Goal: Task Accomplishment & Management: Manage account settings

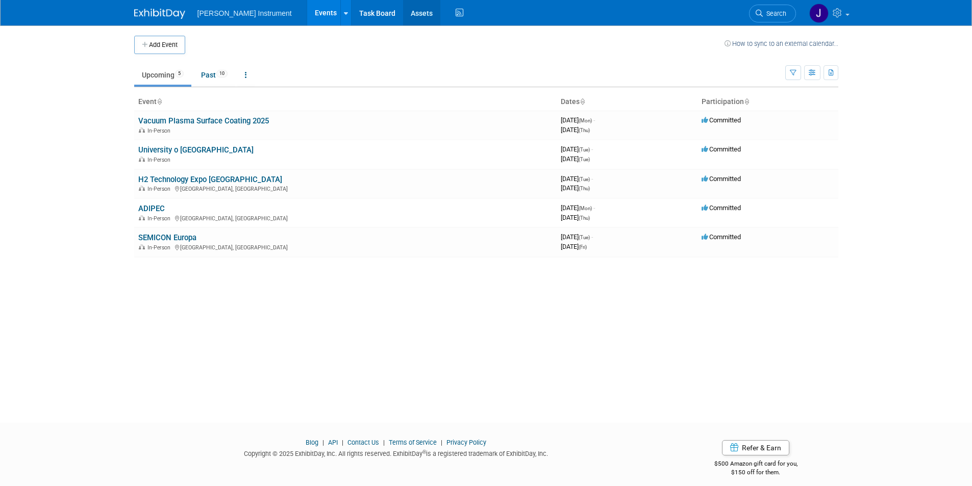
click at [403, 15] on link "Assets" at bounding box center [421, 13] width 37 height 26
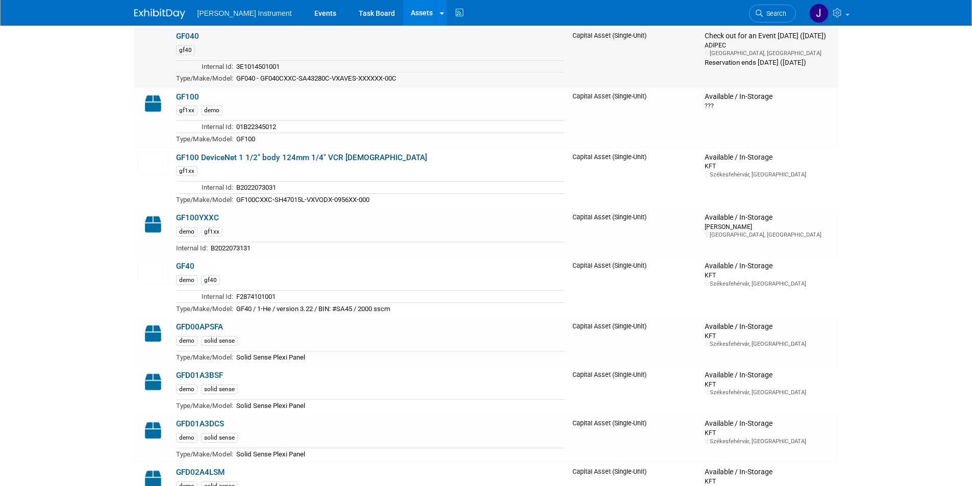
scroll to position [1582, 0]
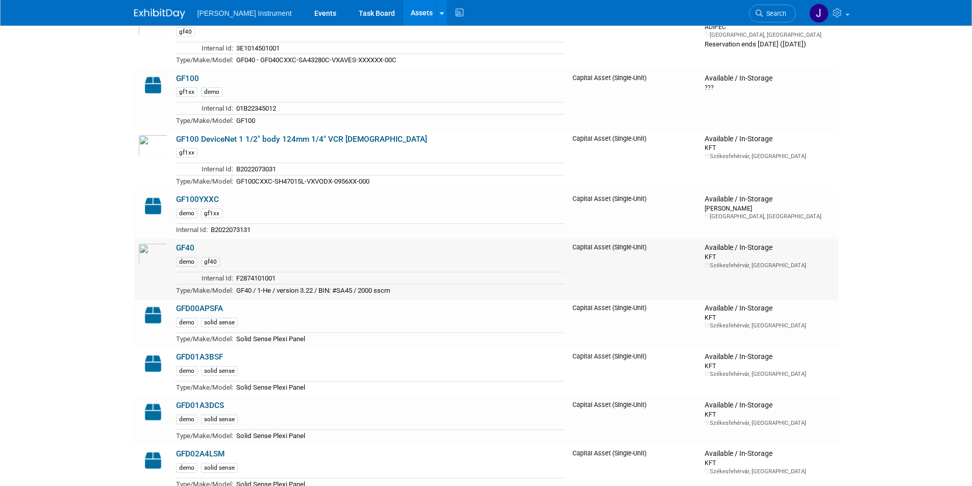
click at [186, 250] on link "GF40" at bounding box center [185, 247] width 18 height 9
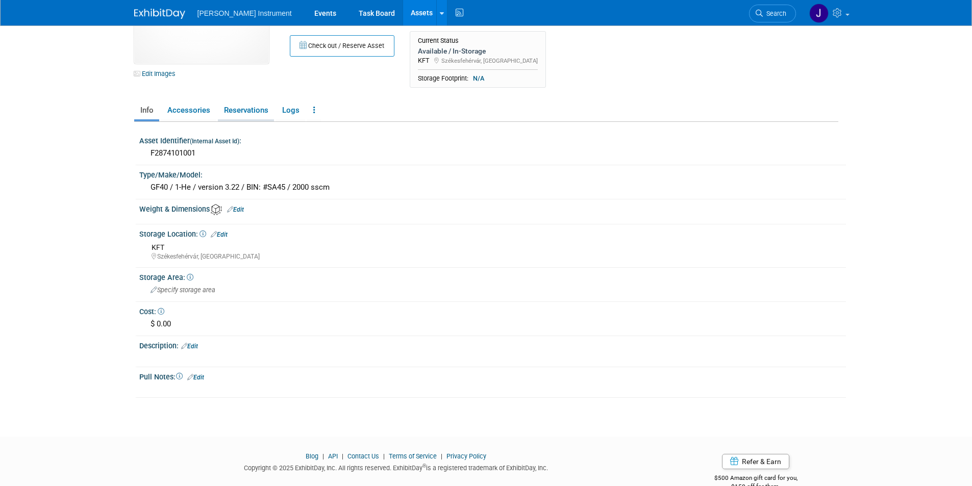
scroll to position [98, 0]
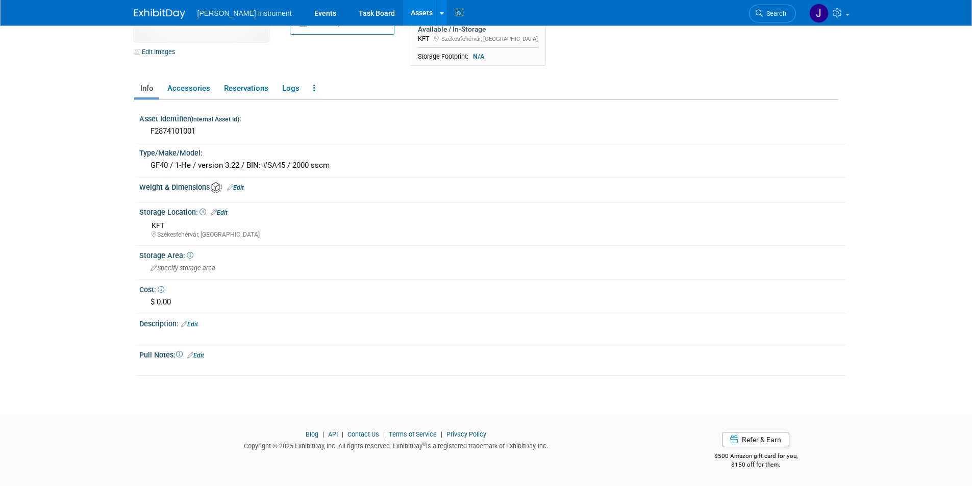
click at [225, 212] on link "Edit" at bounding box center [219, 212] width 17 height 7
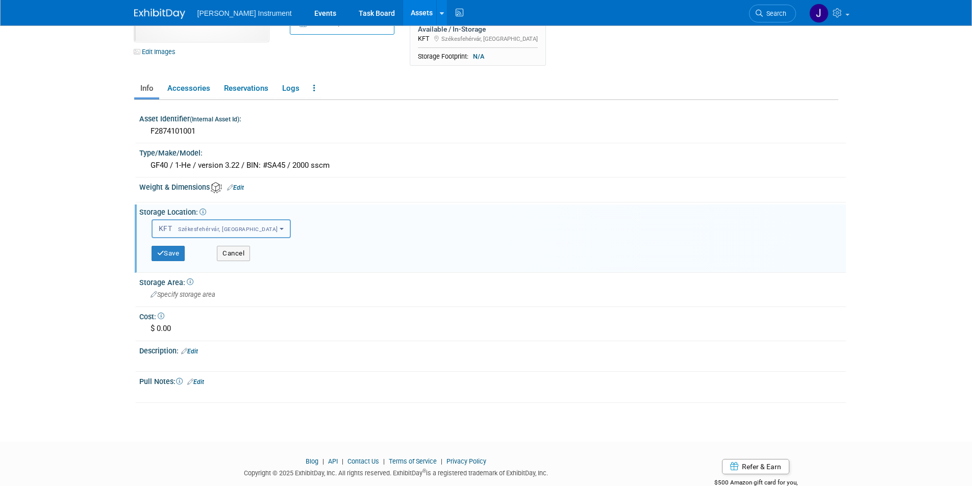
click at [280, 230] on b "button" at bounding box center [282, 229] width 4 height 2
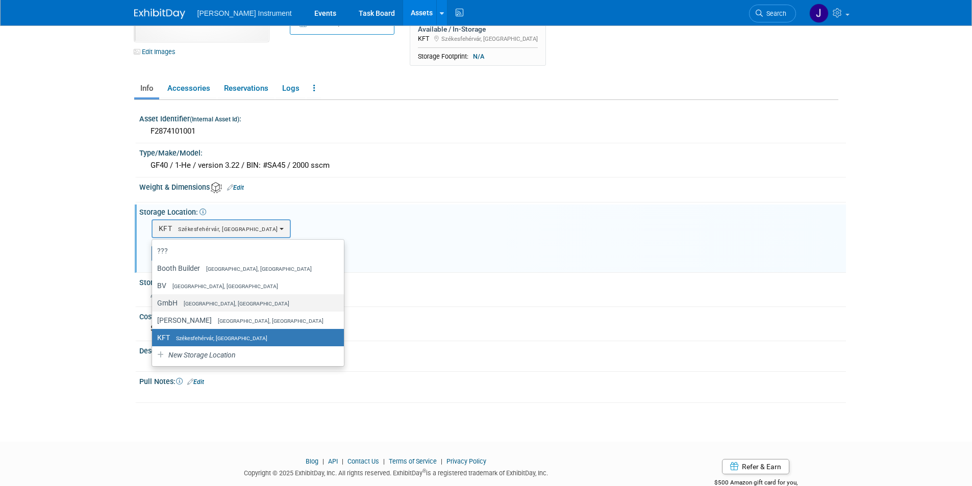
click at [226, 301] on span "Dresden, Germany" at bounding box center [234, 304] width 112 height 7
click at [154, 301] on input "GmbH Dresden, Germany" at bounding box center [150, 303] width 7 height 7
select select "11223882"
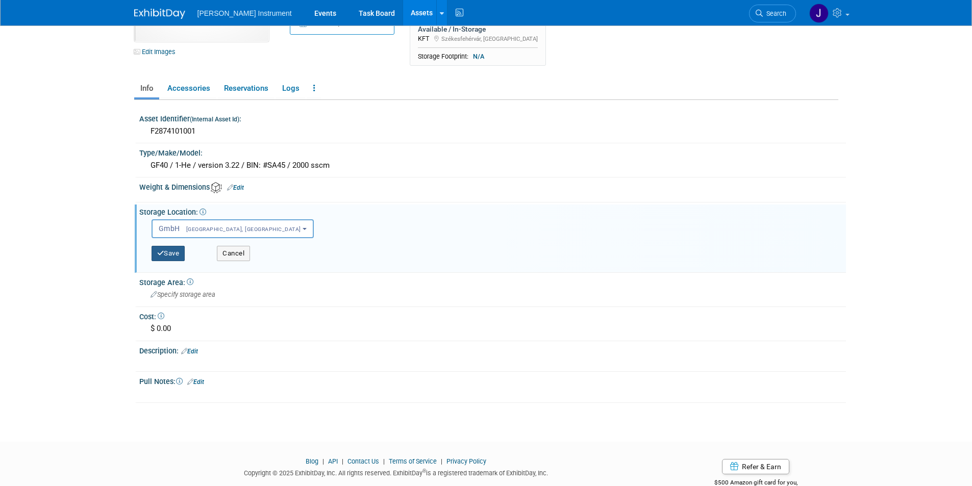
click at [174, 255] on button "Save" at bounding box center [169, 253] width 34 height 15
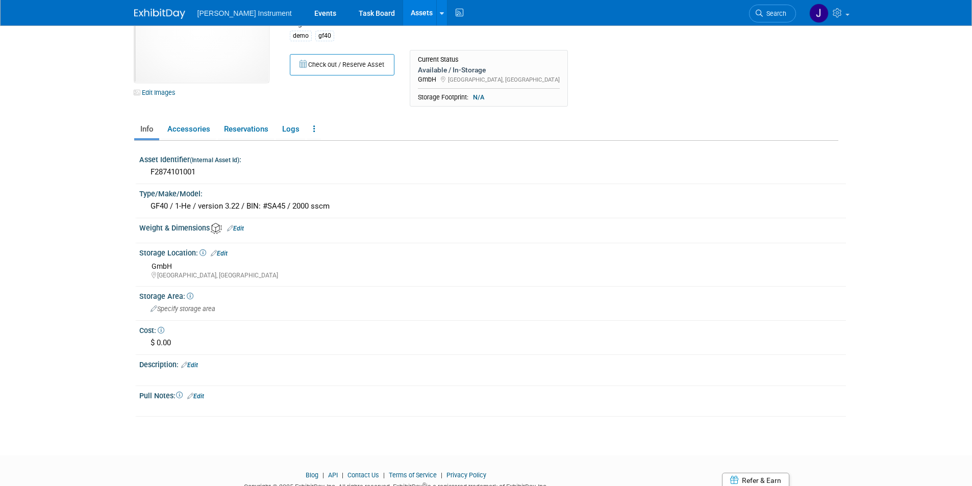
scroll to position [0, 0]
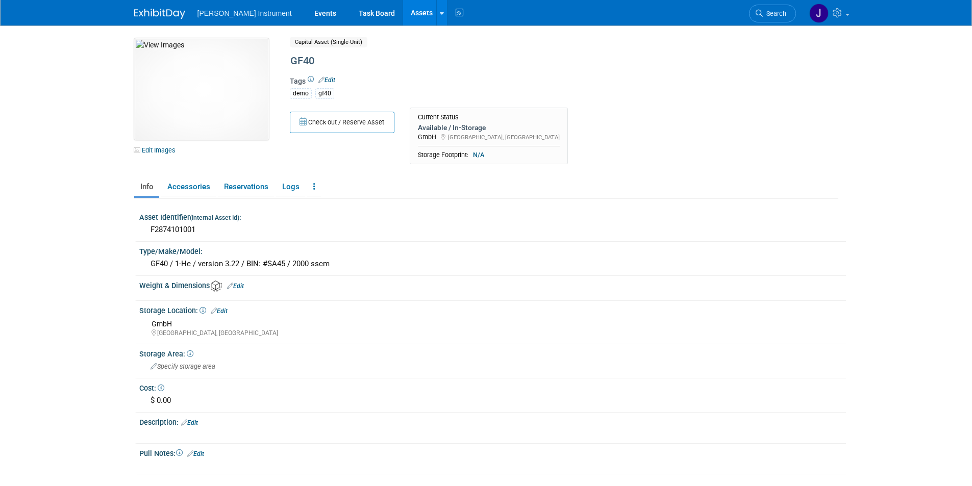
click at [403, 11] on link "Assets" at bounding box center [421, 13] width 37 height 26
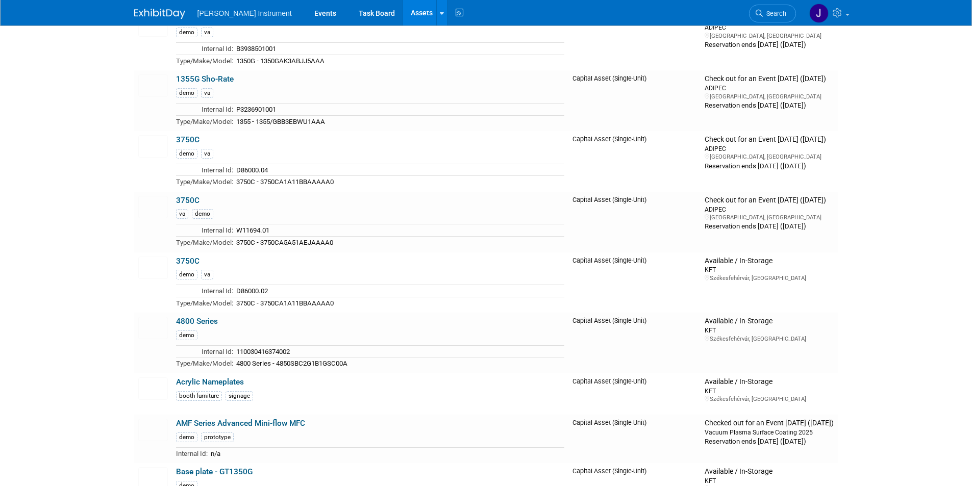
scroll to position [644, 0]
click at [209, 324] on link "4800 Series" at bounding box center [197, 320] width 42 height 9
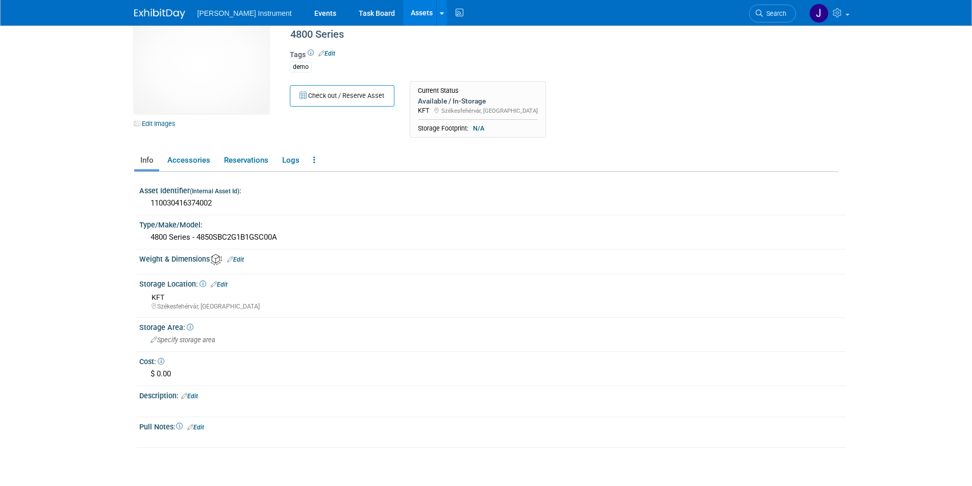
scroll to position [51, 0]
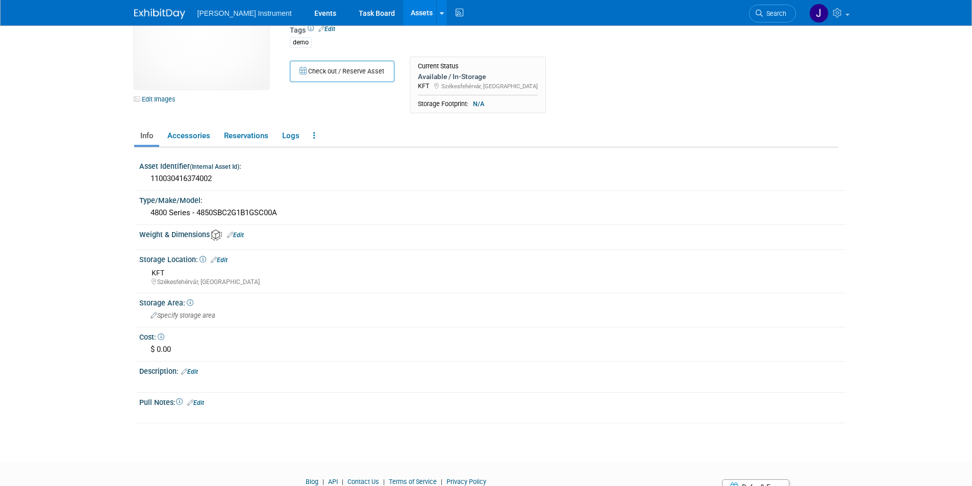
click at [224, 261] on link "Edit" at bounding box center [219, 260] width 17 height 7
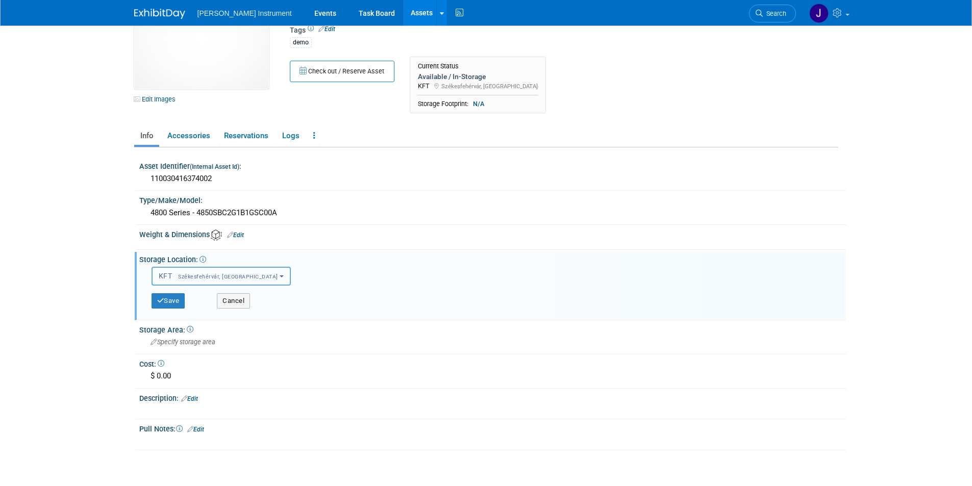
click at [249, 279] on button "KFT Székesfehérvár, Hungary" at bounding box center [222, 276] width 140 height 19
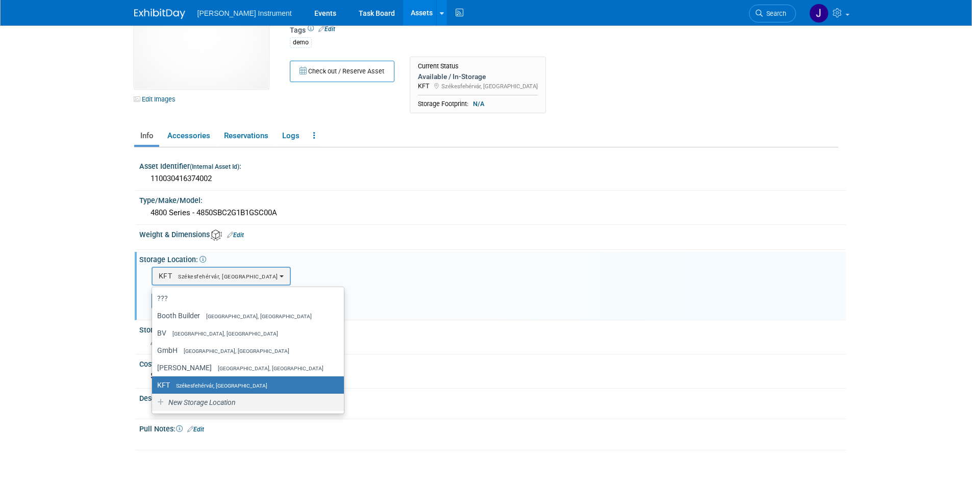
click at [225, 401] on span "New Storage Location" at bounding box center [201, 403] width 69 height 8
click at [154, 401] on input "New Storage Location" at bounding box center [150, 403] width 7 height 7
select select "0"
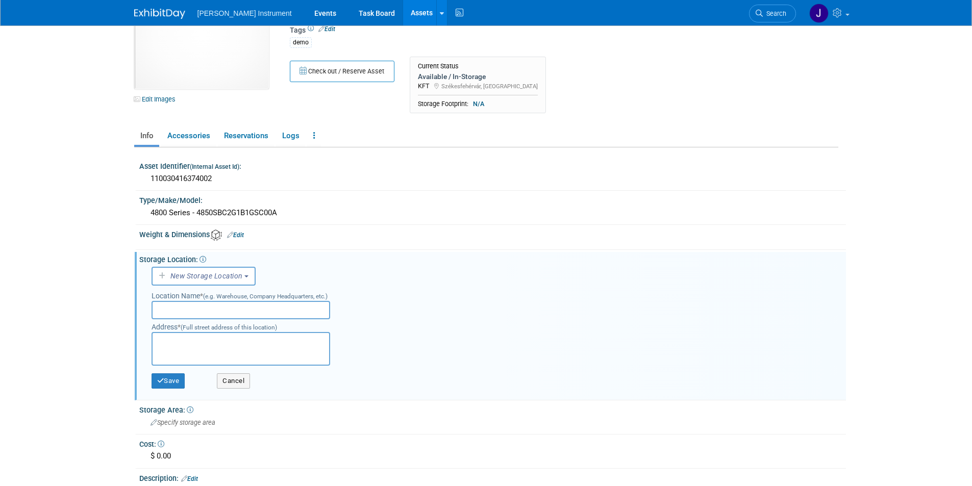
drag, startPoint x: 185, startPoint y: 309, endPoint x: 191, endPoint y: 309, distance: 5.6
click at [185, 309] on input "text" at bounding box center [241, 310] width 179 height 18
drag, startPoint x: 170, startPoint y: 274, endPoint x: 179, endPoint y: 274, distance: 8.7
click at [170, 274] on span "New Storage Location" at bounding box center [206, 276] width 74 height 8
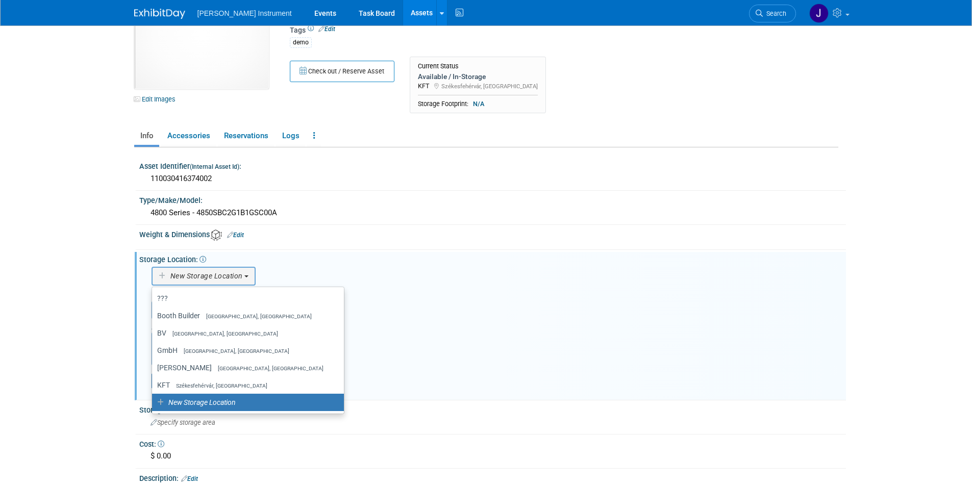
click at [224, 402] on span "New Storage Location" at bounding box center [201, 403] width 69 height 8
click at [154, 402] on input "New Storage Location" at bounding box center [150, 403] width 7 height 7
click at [172, 277] on span "New Storage Location" at bounding box center [206, 276] width 74 height 8
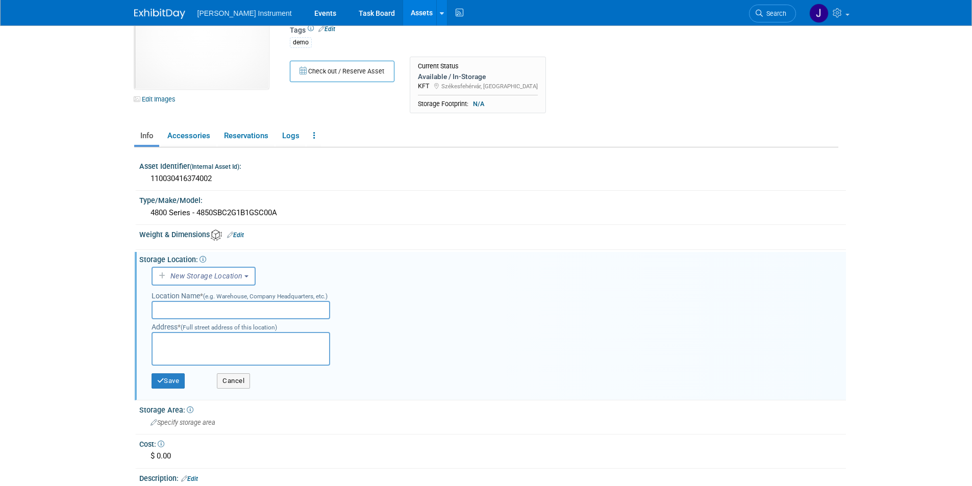
click at [216, 311] on input "text" at bounding box center [241, 310] width 179 height 18
type input "Obsolete"
click at [209, 347] on textarea at bounding box center [241, 349] width 179 height 34
click at [179, 378] on button "Save" at bounding box center [169, 381] width 34 height 15
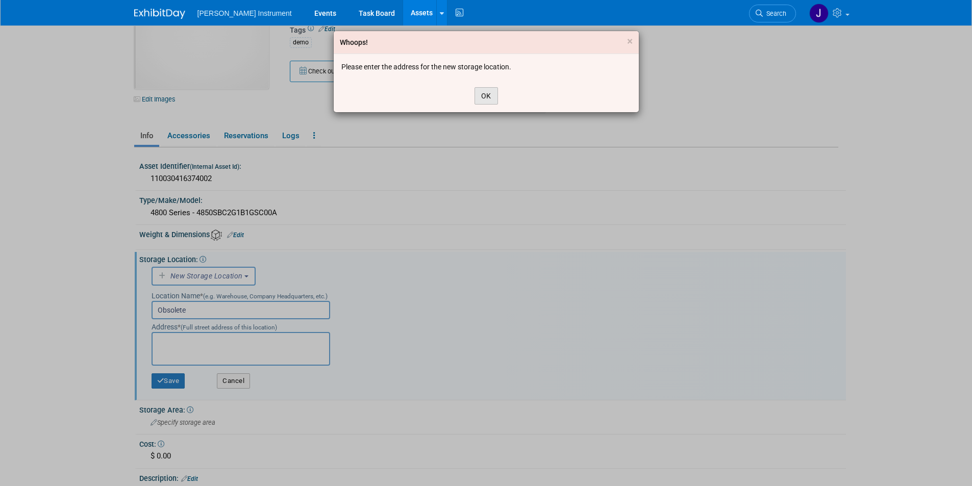
click at [482, 100] on button "OK" at bounding box center [486, 95] width 23 height 17
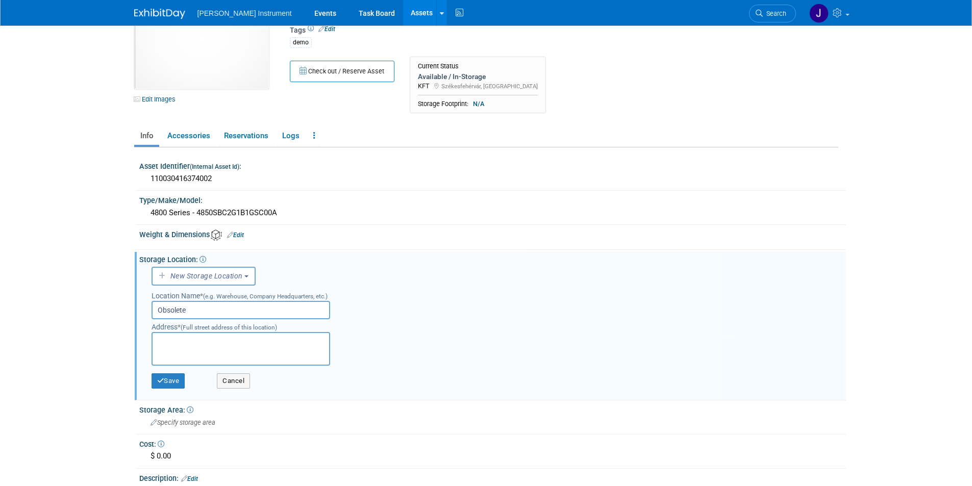
drag, startPoint x: 162, startPoint y: 355, endPoint x: 169, endPoint y: 350, distance: 9.1
click at [162, 355] on textarea at bounding box center [241, 349] width 179 height 34
click at [179, 381] on button "Save" at bounding box center [169, 381] width 34 height 15
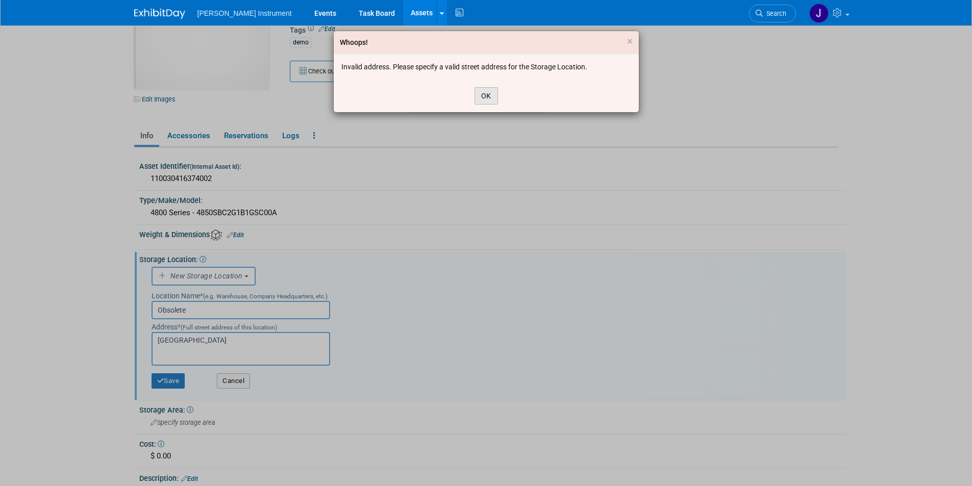
click at [482, 97] on button "OK" at bounding box center [486, 95] width 23 height 17
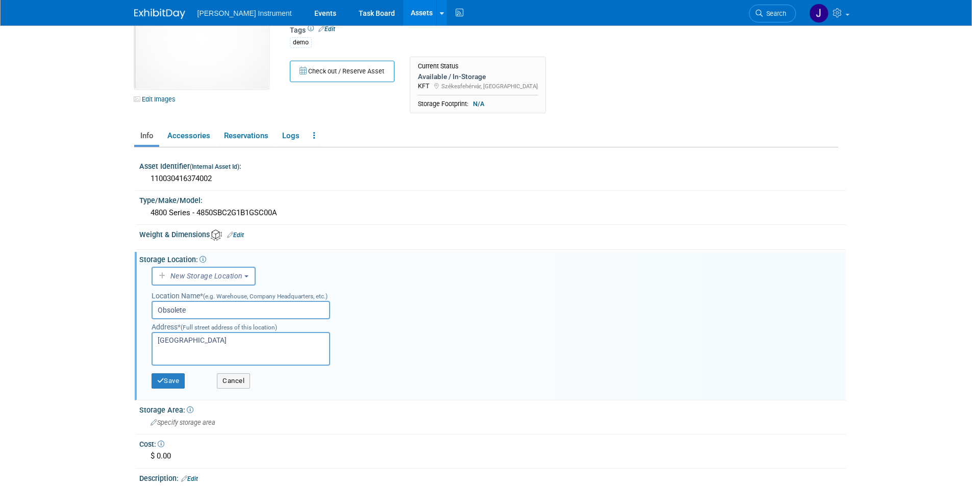
drag, startPoint x: 188, startPoint y: 342, endPoint x: 131, endPoint y: 342, distance: 57.2
click at [131, 342] on div "10050553-10724273-5fd35e0a-b975-466e-968c-18b769044c11.jpg Edit Images Capital …" at bounding box center [487, 262] width 720 height 577
type textarea "Brooks Instrument Hungary"
click at [167, 378] on button "Save" at bounding box center [169, 381] width 34 height 15
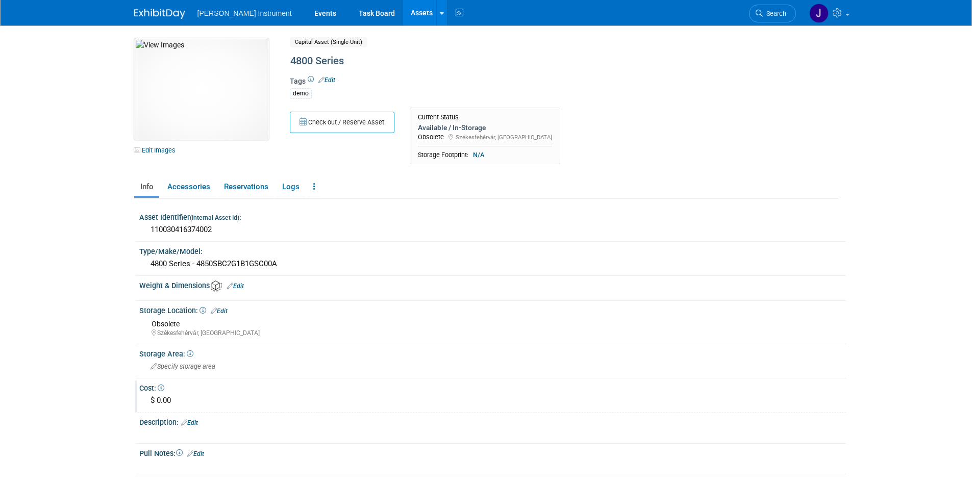
scroll to position [98, 0]
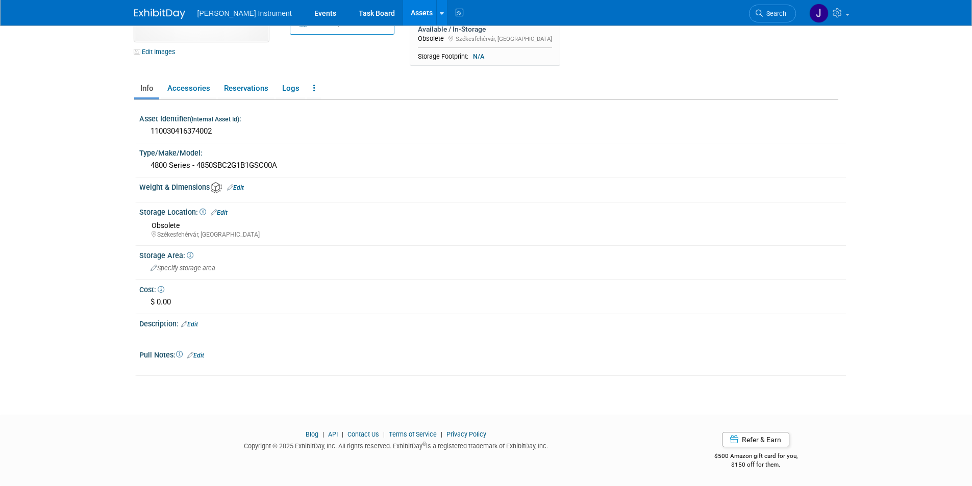
click at [196, 326] on link "Edit" at bounding box center [189, 324] width 17 height 7
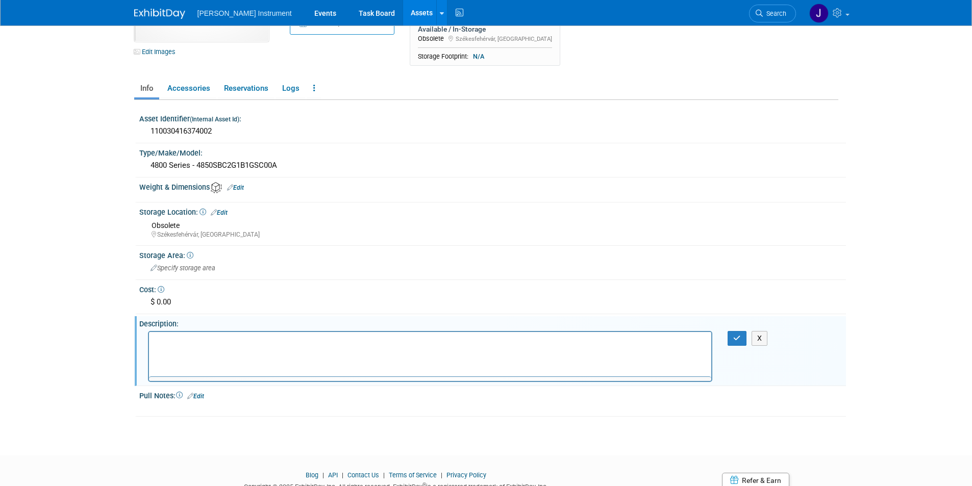
scroll to position [0, 0]
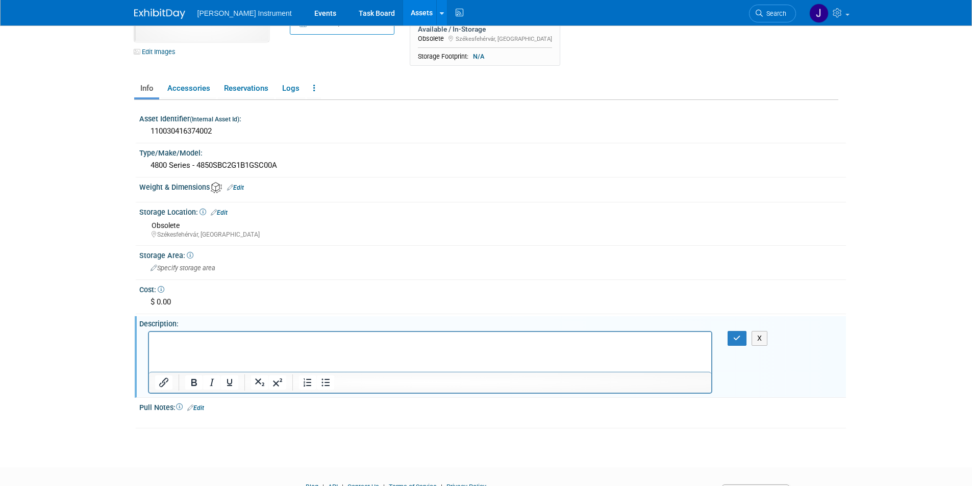
click at [215, 342] on p "Rich Text Area. Press ALT-0 for help." at bounding box center [430, 341] width 551 height 10
click at [741, 339] on icon "button" at bounding box center [737, 338] width 8 height 7
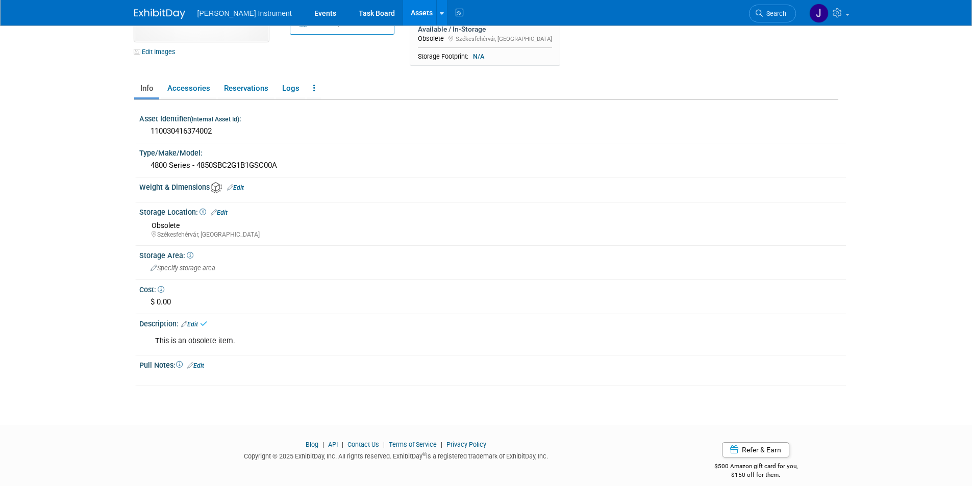
click at [201, 363] on link "Edit" at bounding box center [195, 365] width 17 height 7
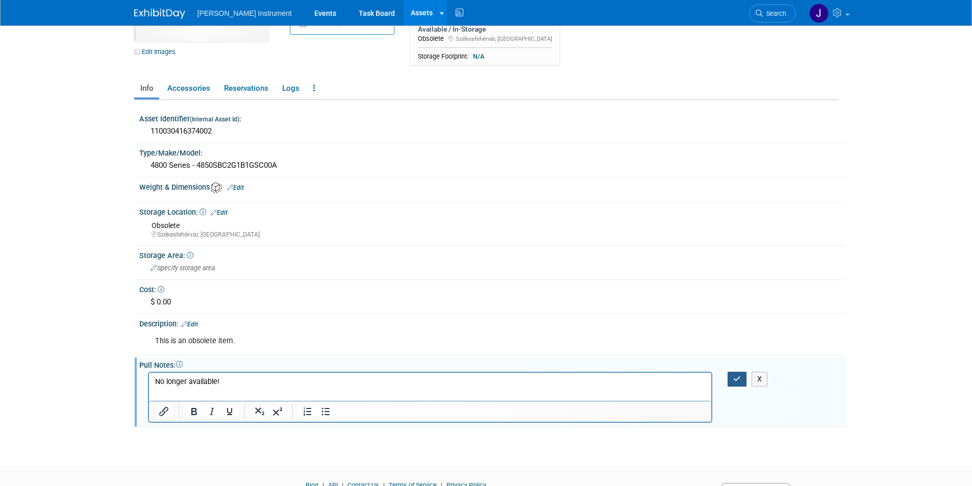
click at [739, 381] on icon "button" at bounding box center [737, 379] width 8 height 7
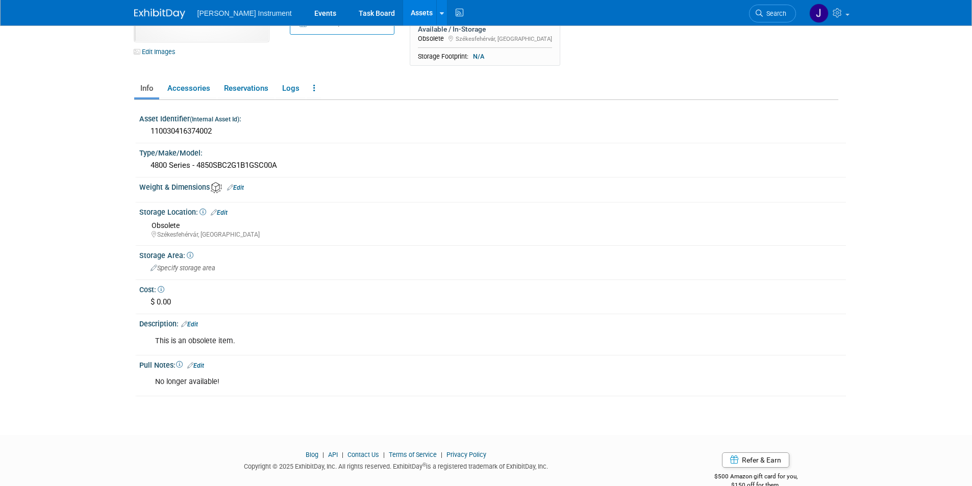
click at [224, 213] on link "Edit" at bounding box center [219, 212] width 17 height 7
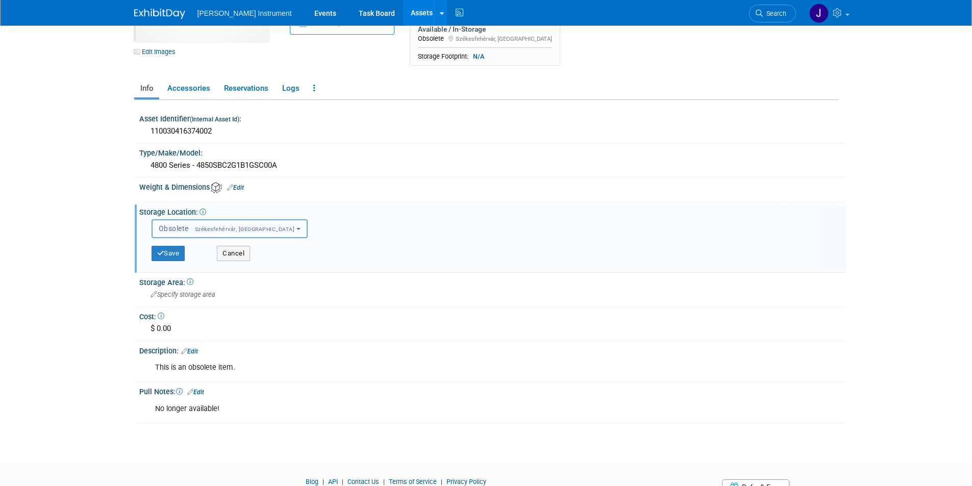
click at [266, 230] on button "Obsolete Székesfehérvár, Hungary" at bounding box center [230, 228] width 156 height 19
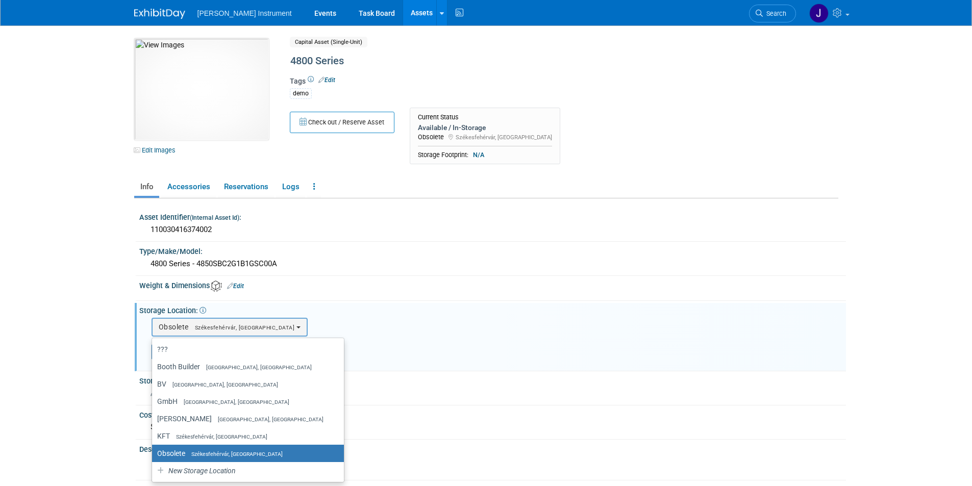
click at [499, 88] on div "demo" at bounding box center [522, 93] width 464 height 12
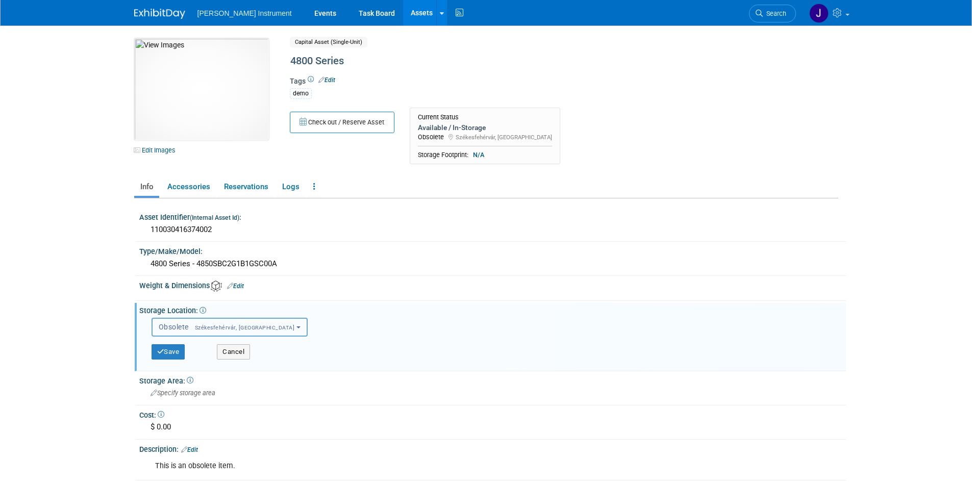
click at [203, 327] on span "Székesfehérvár, [GEOGRAPHIC_DATA]" at bounding box center [242, 328] width 106 height 7
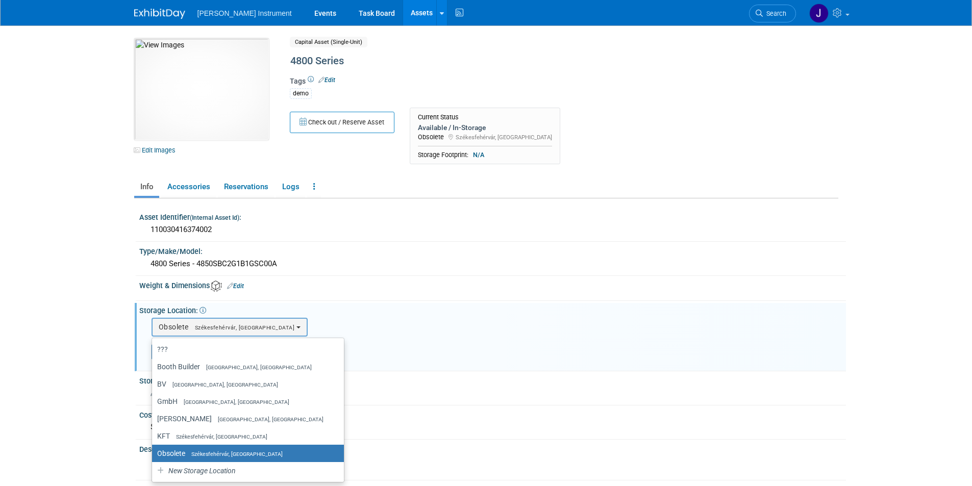
click at [171, 450] on label "Obsolete Székesfehérvár, Hungary" at bounding box center [245, 453] width 177 height 13
click at [154, 451] on input "Obsolete Székesfehérvár, Hungary" at bounding box center [150, 454] width 7 height 7
click at [174, 454] on label "Obsolete Székesfehérvár, Hungary" at bounding box center [245, 453] width 177 height 13
click at [154, 454] on input "Obsolete Székesfehérvár, Hungary" at bounding box center [150, 454] width 7 height 7
drag, startPoint x: 174, startPoint y: 454, endPoint x: 471, endPoint y: 347, distance: 315.5
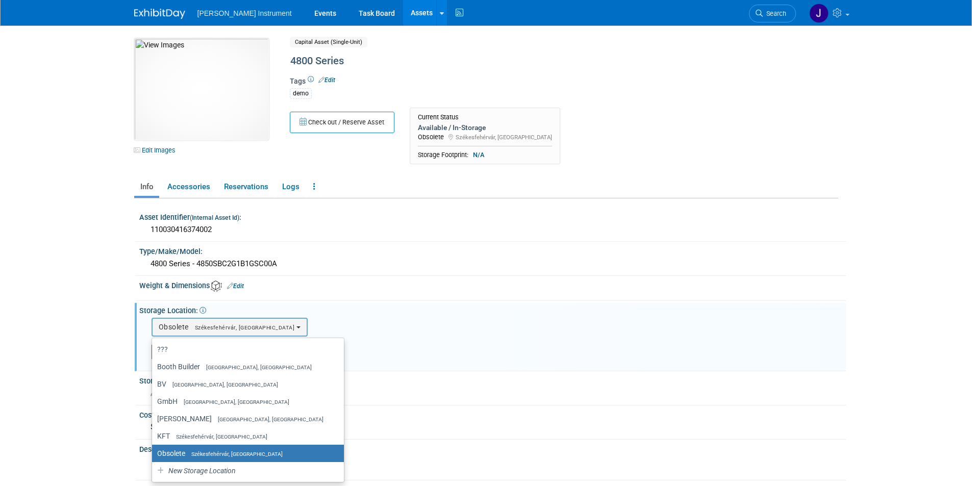
click at [462, 363] on div "Save Cancel" at bounding box center [495, 352] width 687 height 31
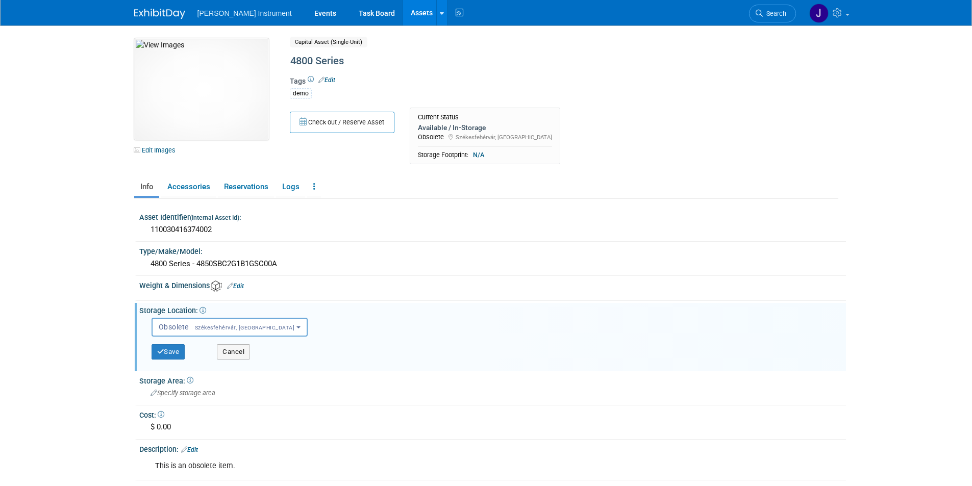
click at [449, 129] on div "Available / In-Storage" at bounding box center [485, 127] width 134 height 9
click at [474, 128] on div "Available / In-Storage" at bounding box center [485, 127] width 134 height 9
click at [180, 350] on button "Save" at bounding box center [169, 351] width 34 height 15
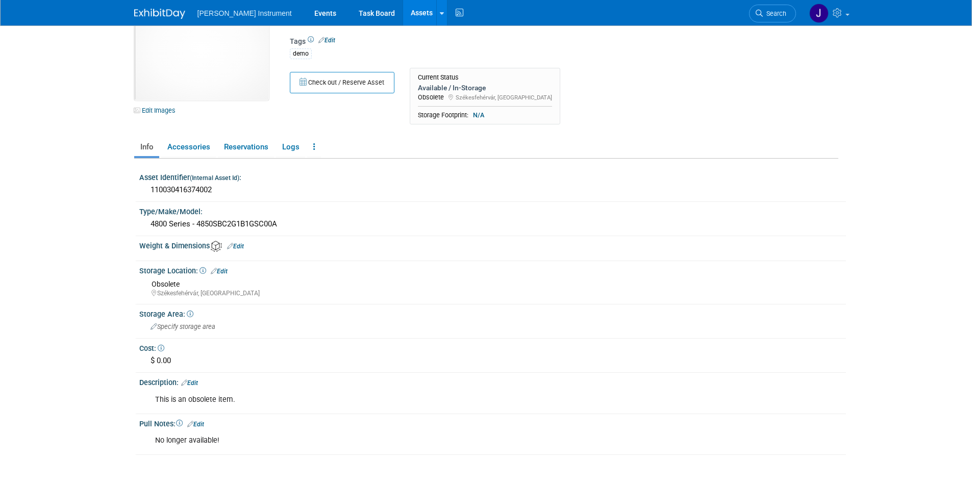
scroll to position [102, 0]
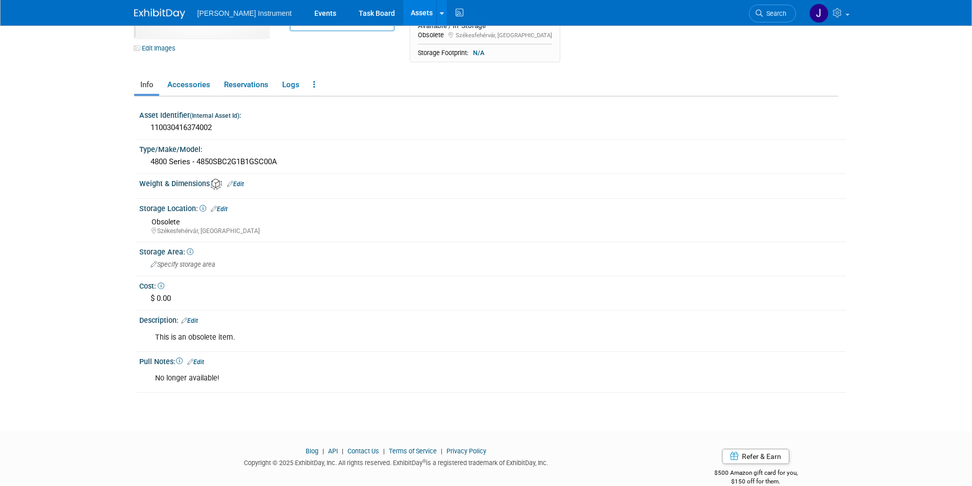
click at [201, 207] on icon at bounding box center [203, 208] width 7 height 7
click at [227, 211] on link "Edit" at bounding box center [219, 209] width 17 height 7
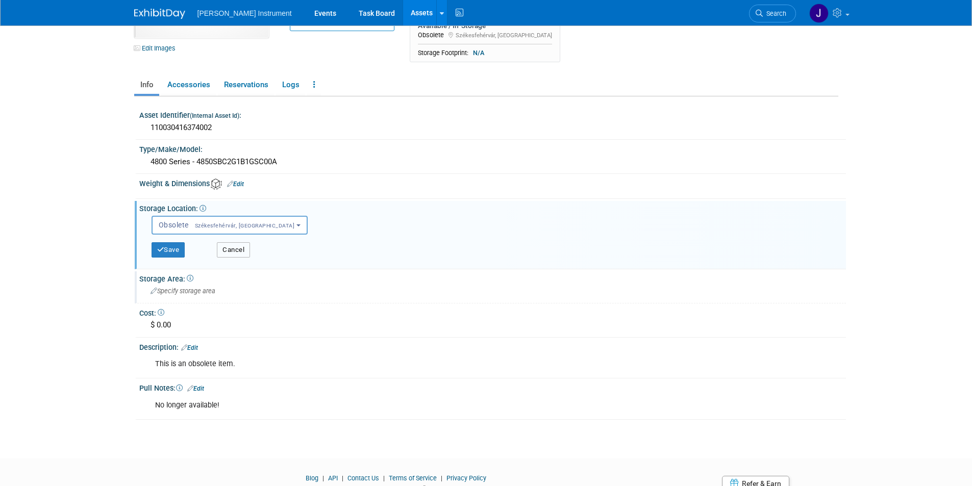
click at [240, 252] on button "Cancel" at bounding box center [233, 249] width 33 height 15
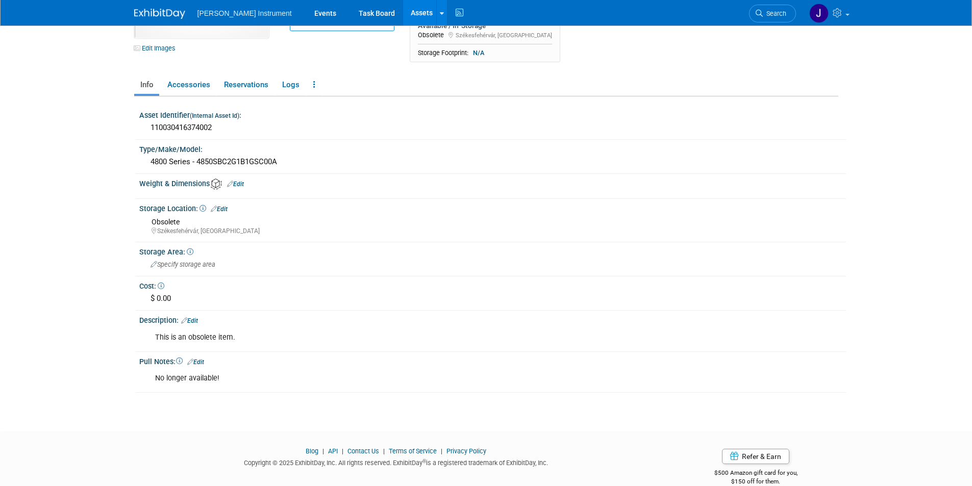
click at [224, 207] on link "Edit" at bounding box center [219, 209] width 17 height 7
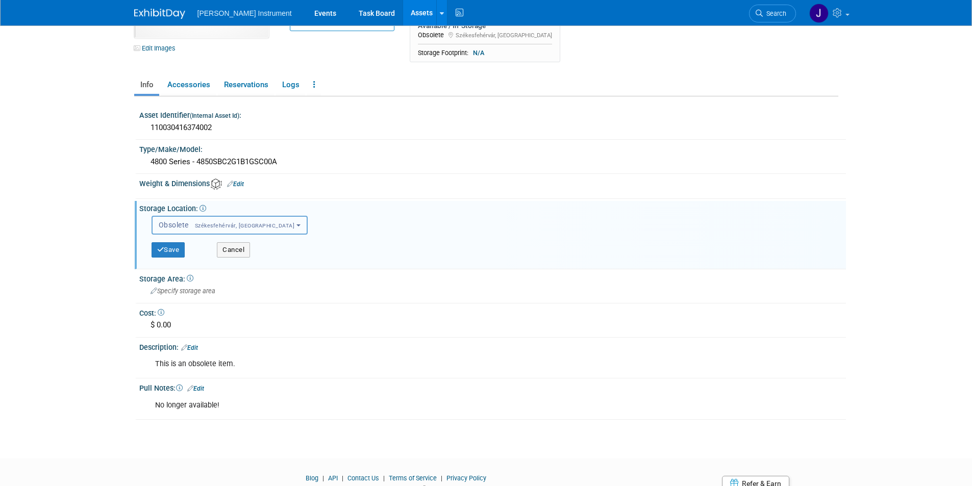
click at [267, 219] on button "Obsolete Székesfehérvár, Hungary" at bounding box center [230, 225] width 156 height 19
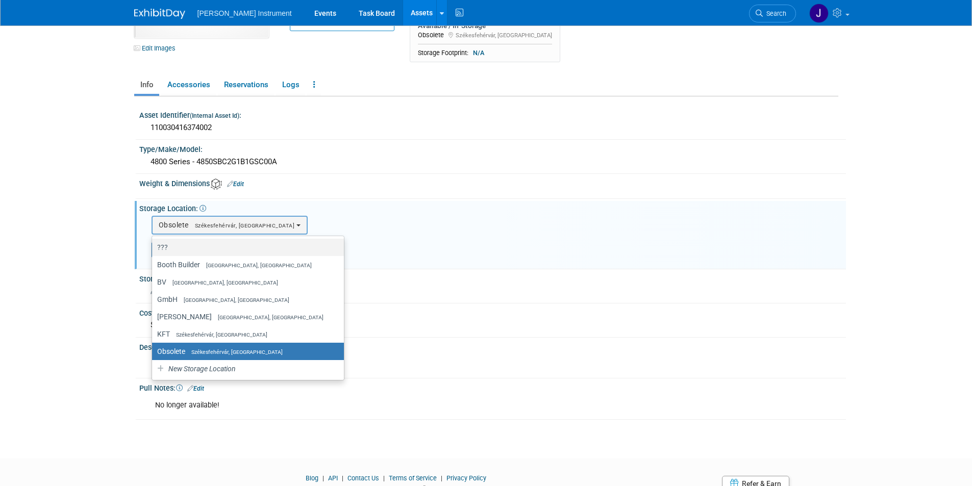
click at [170, 249] on span at bounding box center [171, 248] width 6 height 7
click at [154, 249] on input "???" at bounding box center [150, 247] width 7 height 7
select select "11223984"
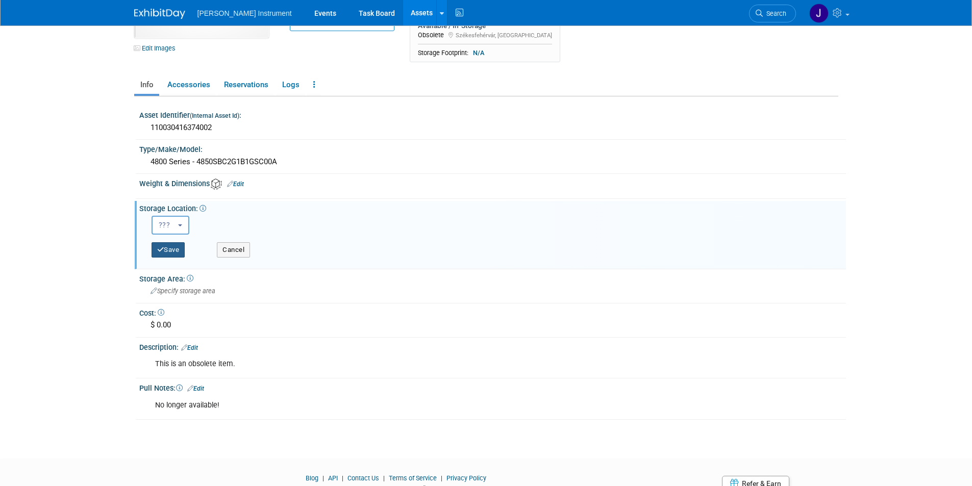
click at [177, 252] on button "Save" at bounding box center [169, 249] width 34 height 15
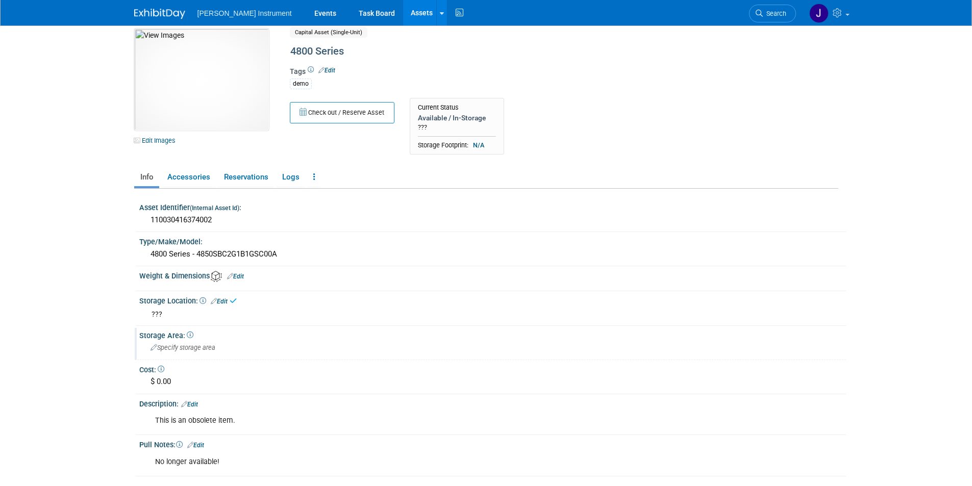
scroll to position [0, 0]
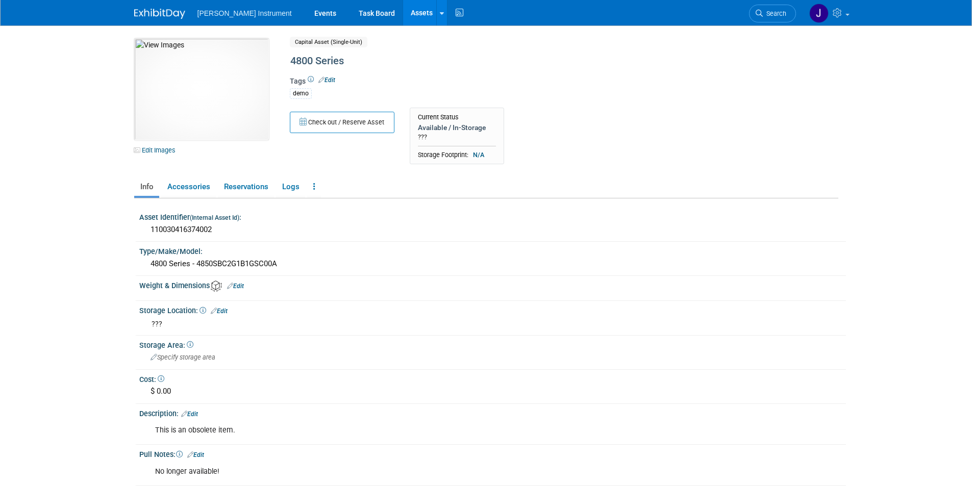
click at [334, 81] on link "Edit" at bounding box center [326, 80] width 17 height 7
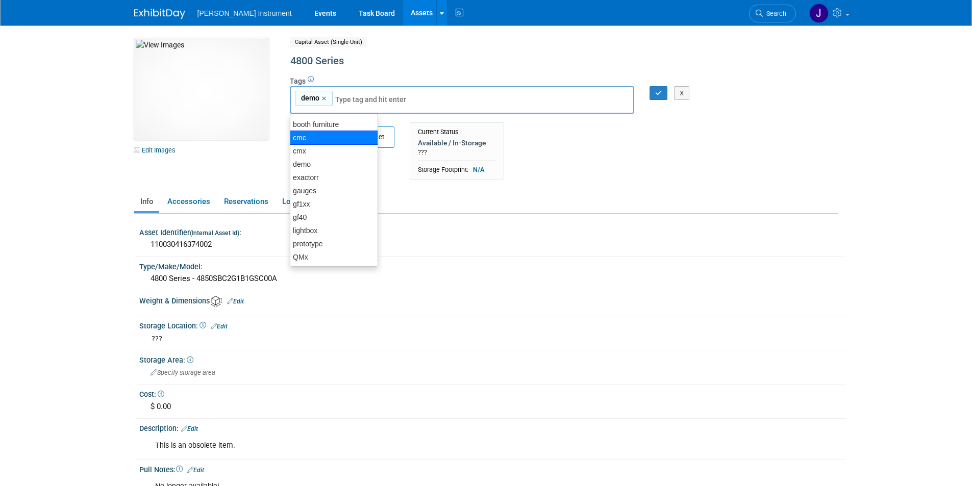
scroll to position [8, 0]
click at [317, 167] on div "demo" at bounding box center [334, 168] width 88 height 14
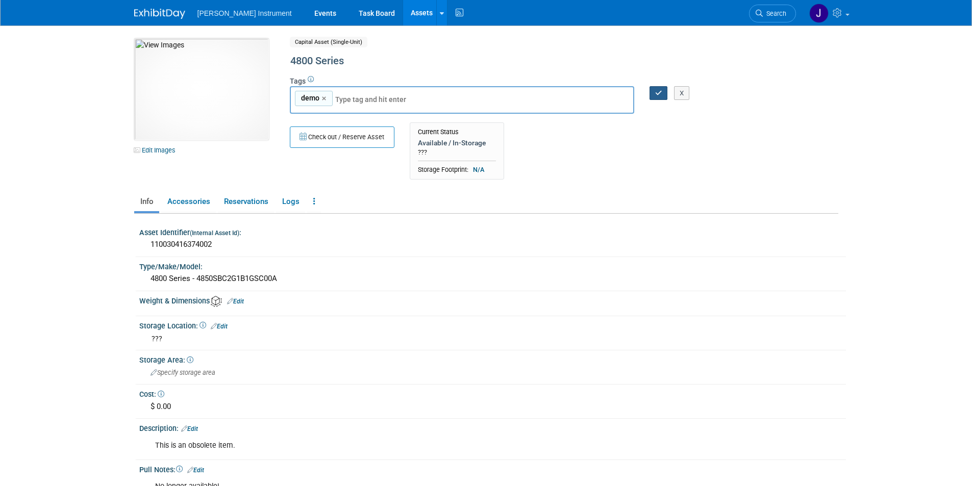
click at [655, 92] on icon "button" at bounding box center [658, 93] width 7 height 7
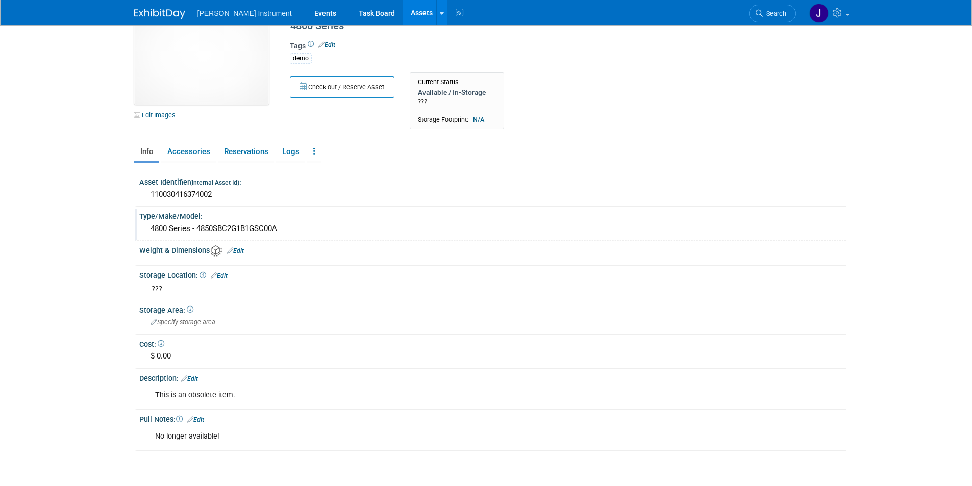
scroll to position [0, 0]
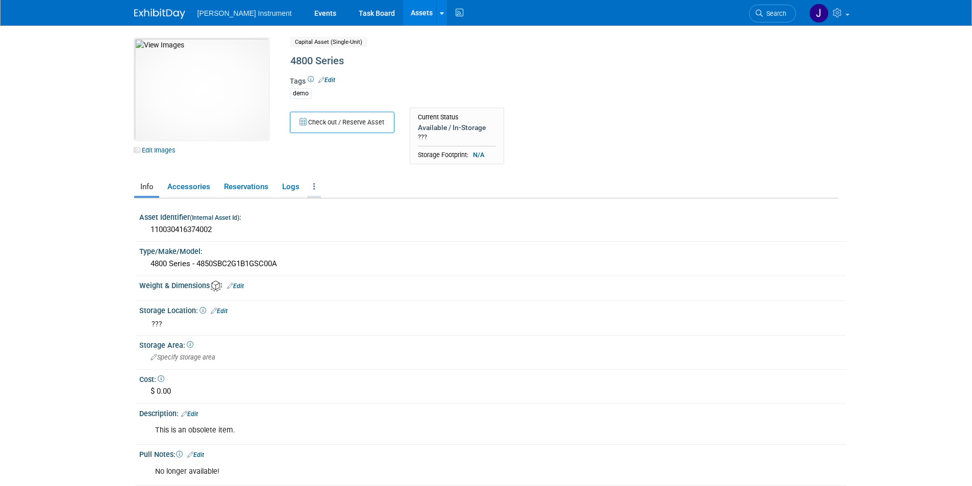
click at [313, 185] on icon at bounding box center [314, 187] width 2 height 8
click at [333, 241] on link "Archive Asset" at bounding box center [351, 241] width 89 height 17
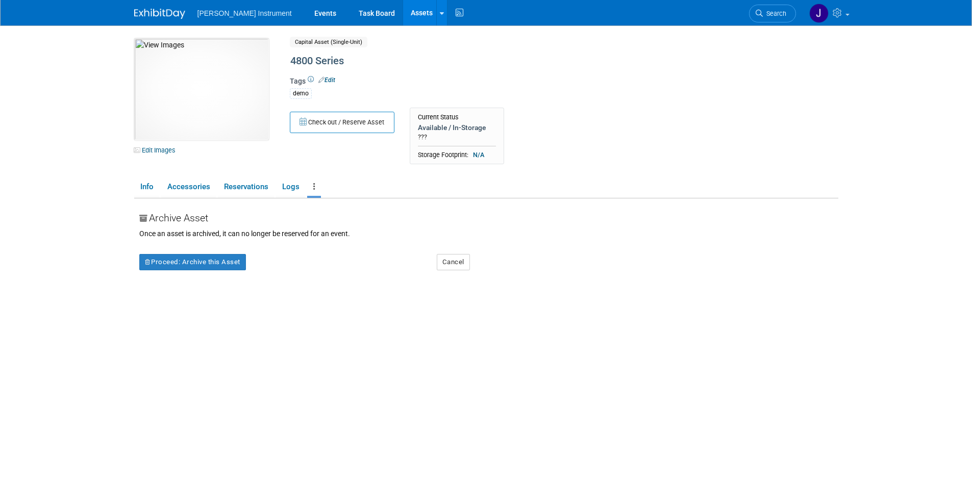
click at [403, 14] on link "Assets" at bounding box center [421, 13] width 37 height 26
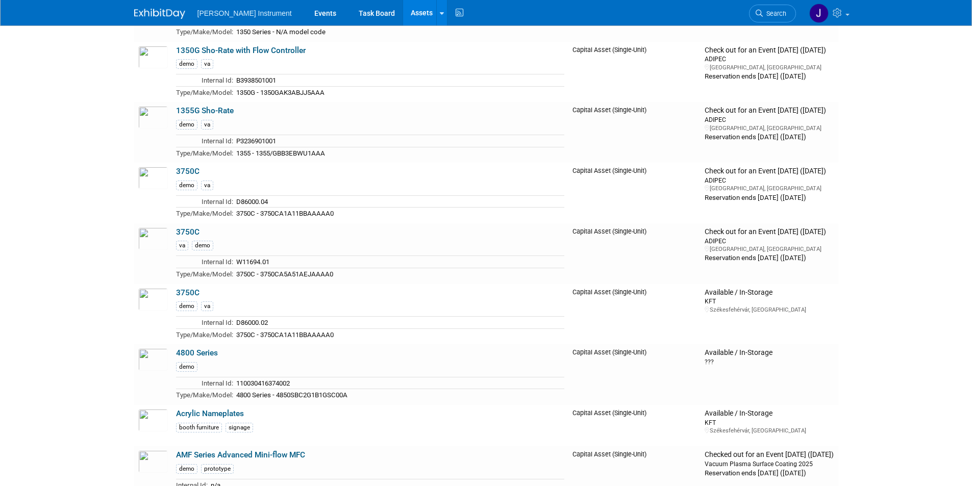
scroll to position [612, 0]
click at [202, 353] on link "4800 Series" at bounding box center [197, 352] width 42 height 9
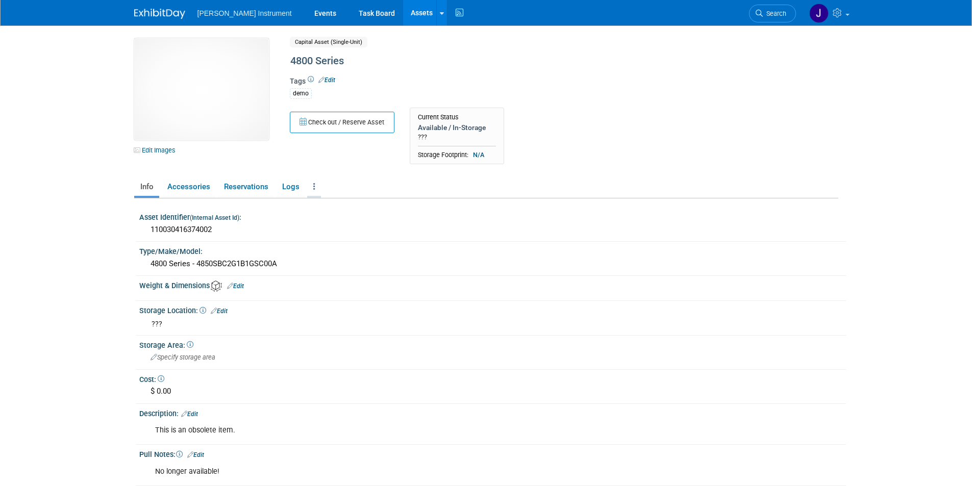
click at [315, 186] on link at bounding box center [314, 187] width 14 height 18
click at [350, 243] on link "Archive Asset" at bounding box center [351, 241] width 89 height 17
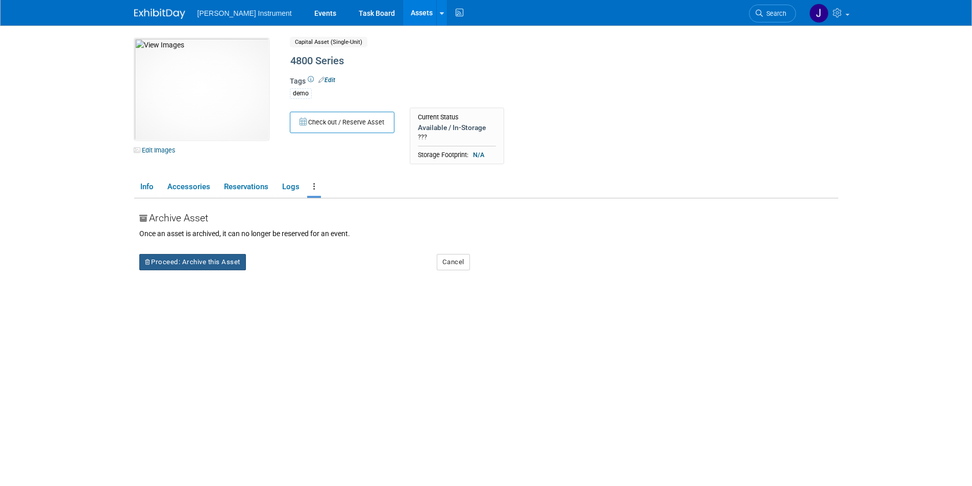
click at [171, 266] on button "Proceed: Archive this Asset" at bounding box center [192, 262] width 107 height 16
click at [285, 273] on link "Yes" at bounding box center [281, 271] width 30 height 16
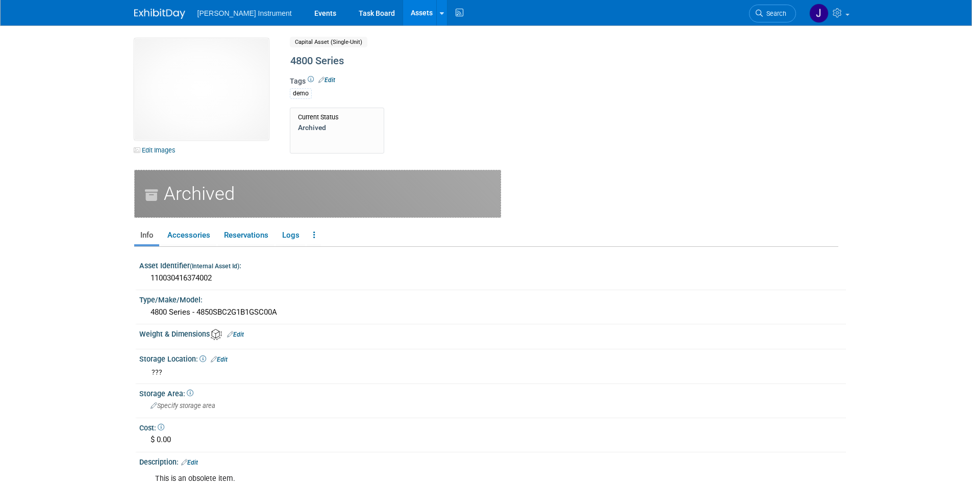
click at [403, 11] on link "Assets" at bounding box center [421, 13] width 37 height 26
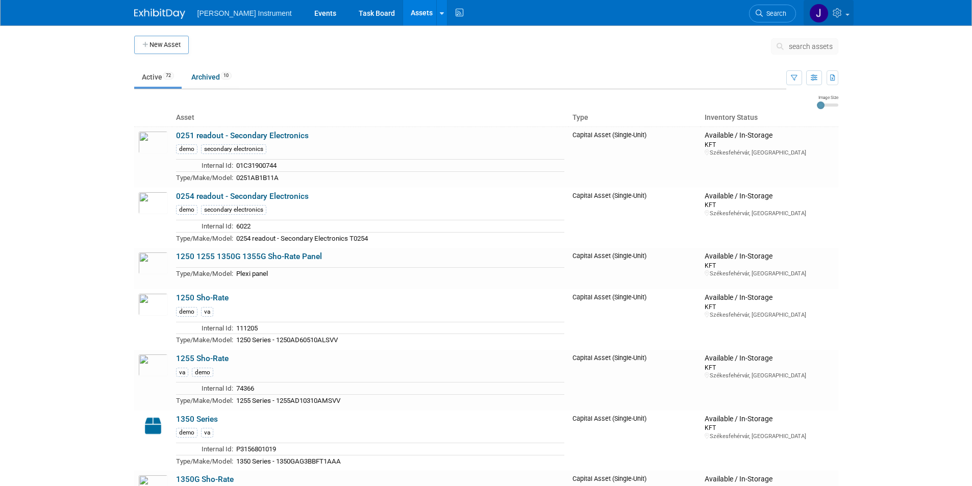
click at [849, 15] on span at bounding box center [848, 15] width 4 height 2
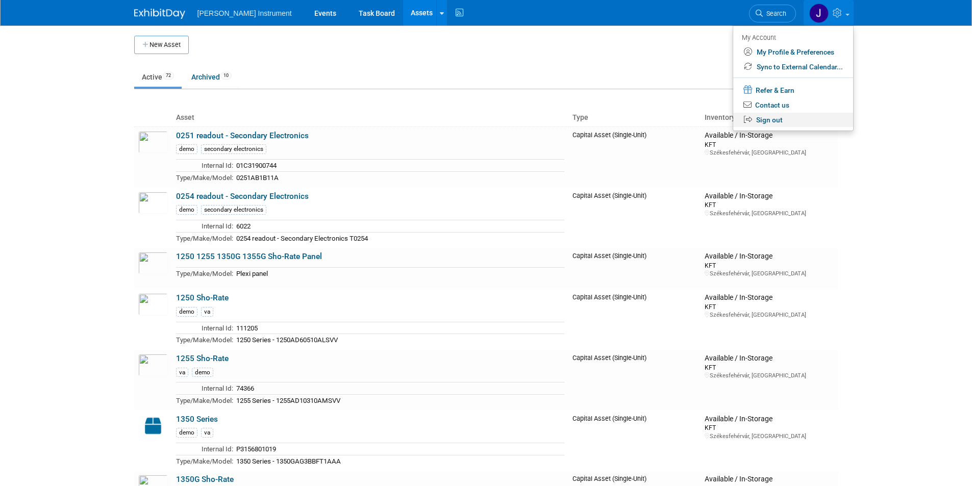
click at [774, 121] on link "Sign out" at bounding box center [793, 120] width 120 height 15
